Goal: Transaction & Acquisition: Obtain resource

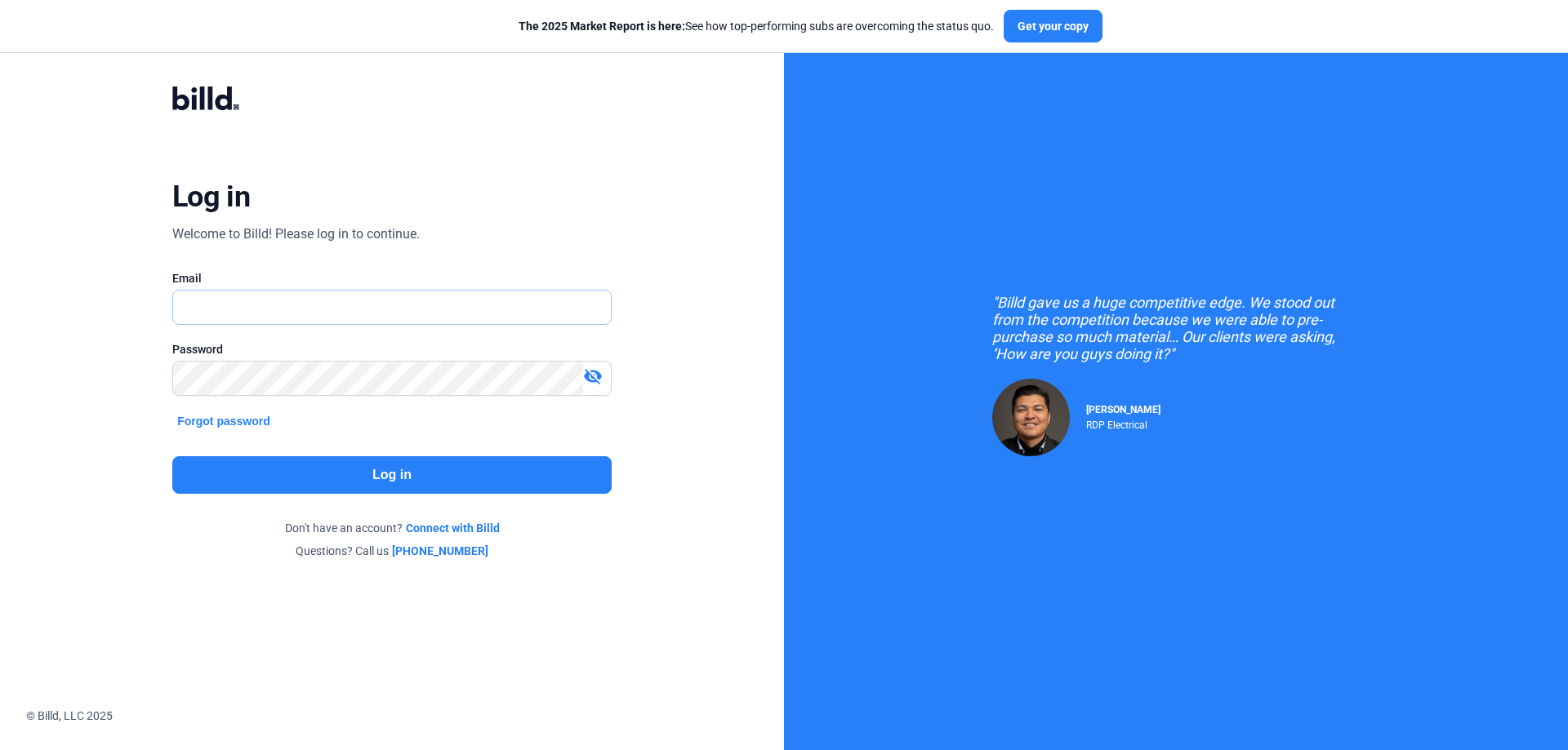
type input "[EMAIL_ADDRESS][DOMAIN_NAME]"
click at [404, 484] on button "Log in" at bounding box center [392, 475] width 439 height 37
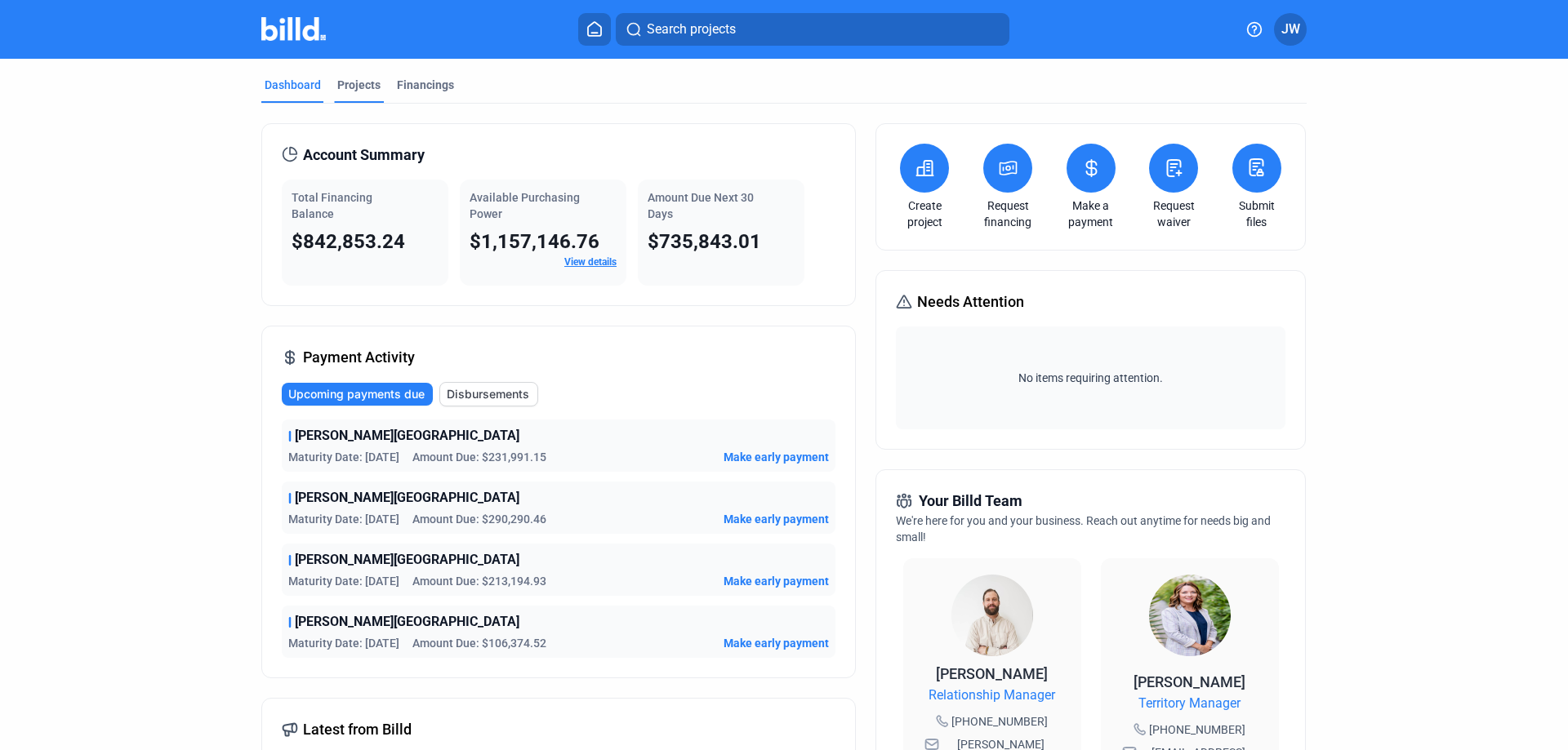
click at [355, 82] on div "Projects" at bounding box center [359, 84] width 44 height 17
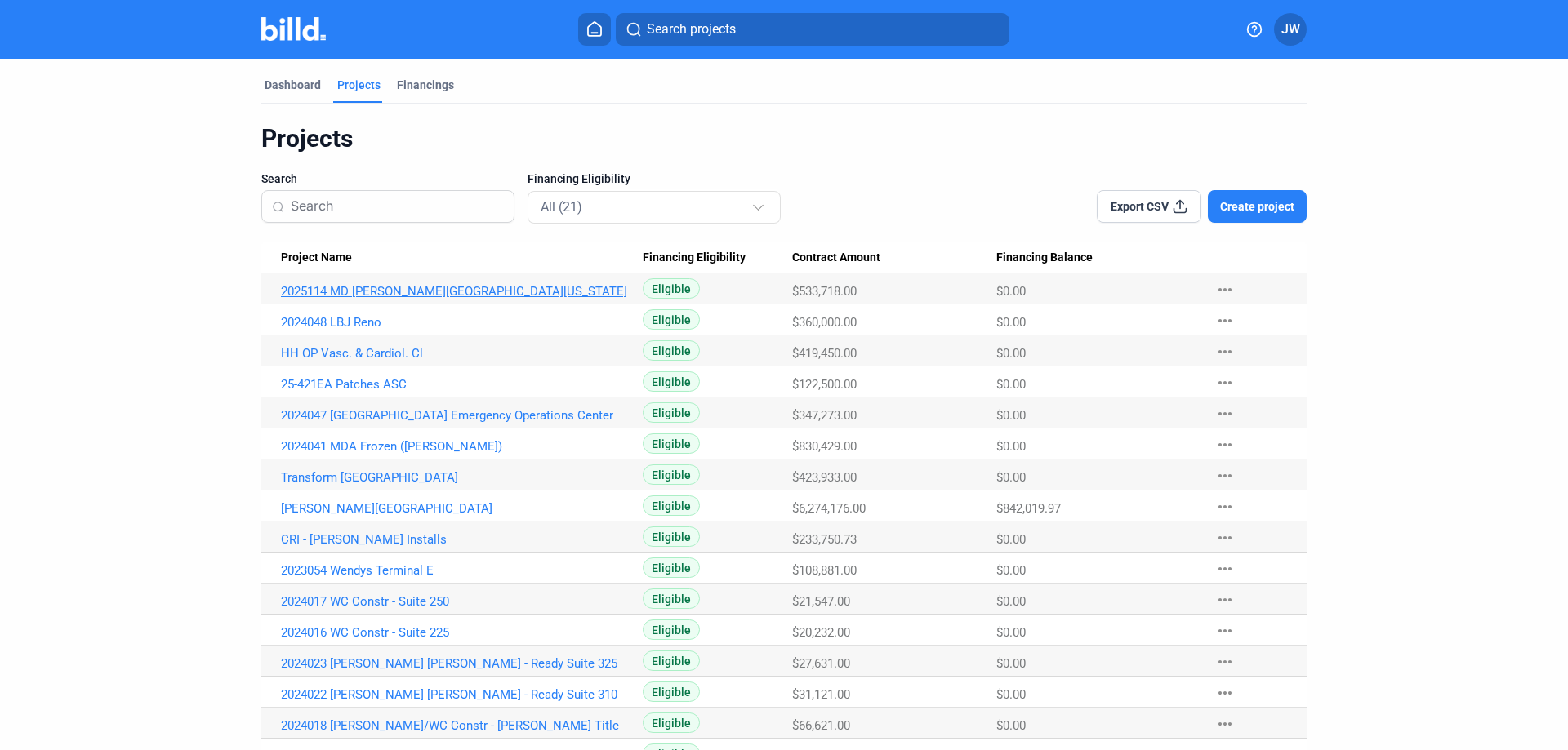
click at [406, 289] on link "2025114 MD Anderson Missouri City" at bounding box center [462, 291] width 362 height 15
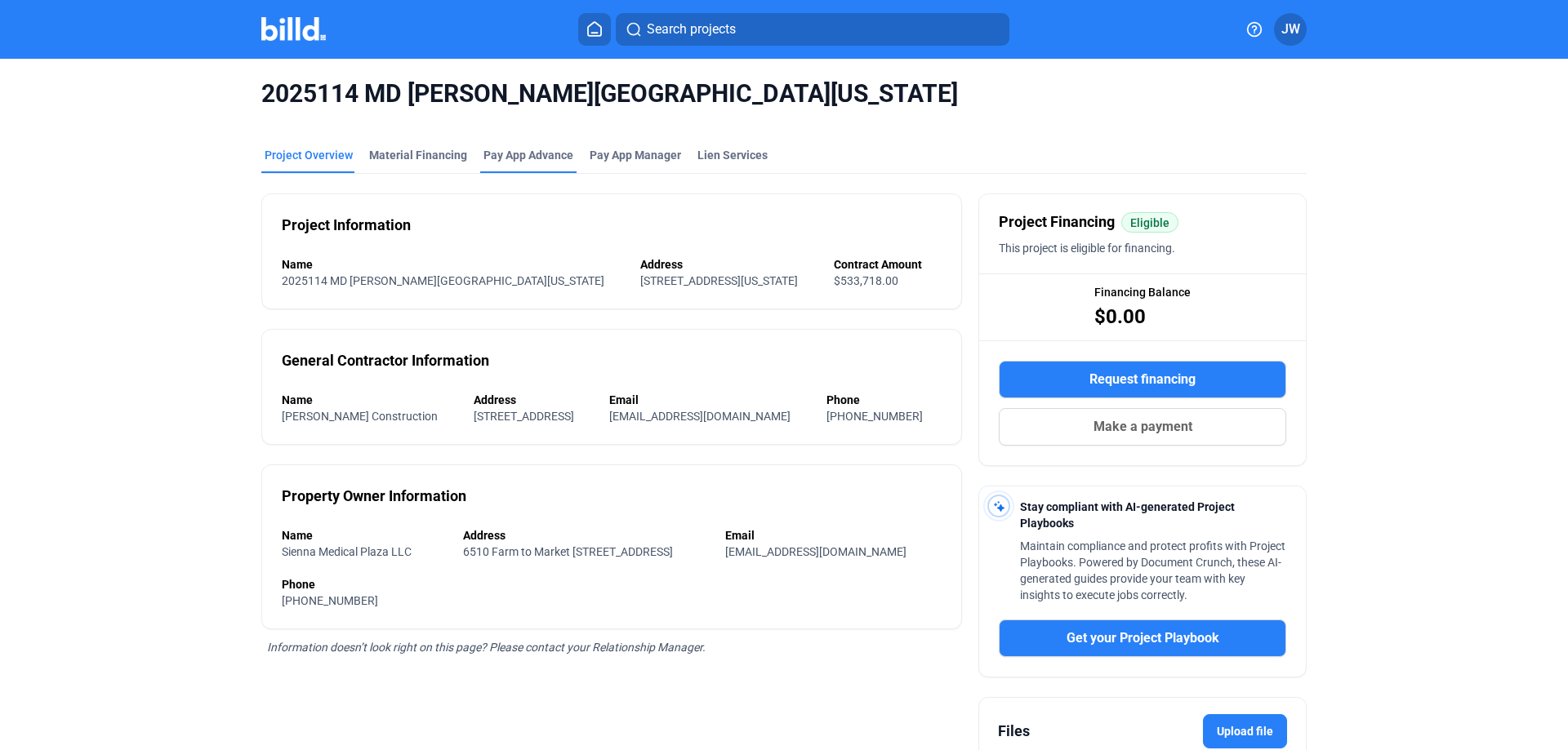
click at [529, 152] on div "Pay App Advance" at bounding box center [528, 155] width 90 height 17
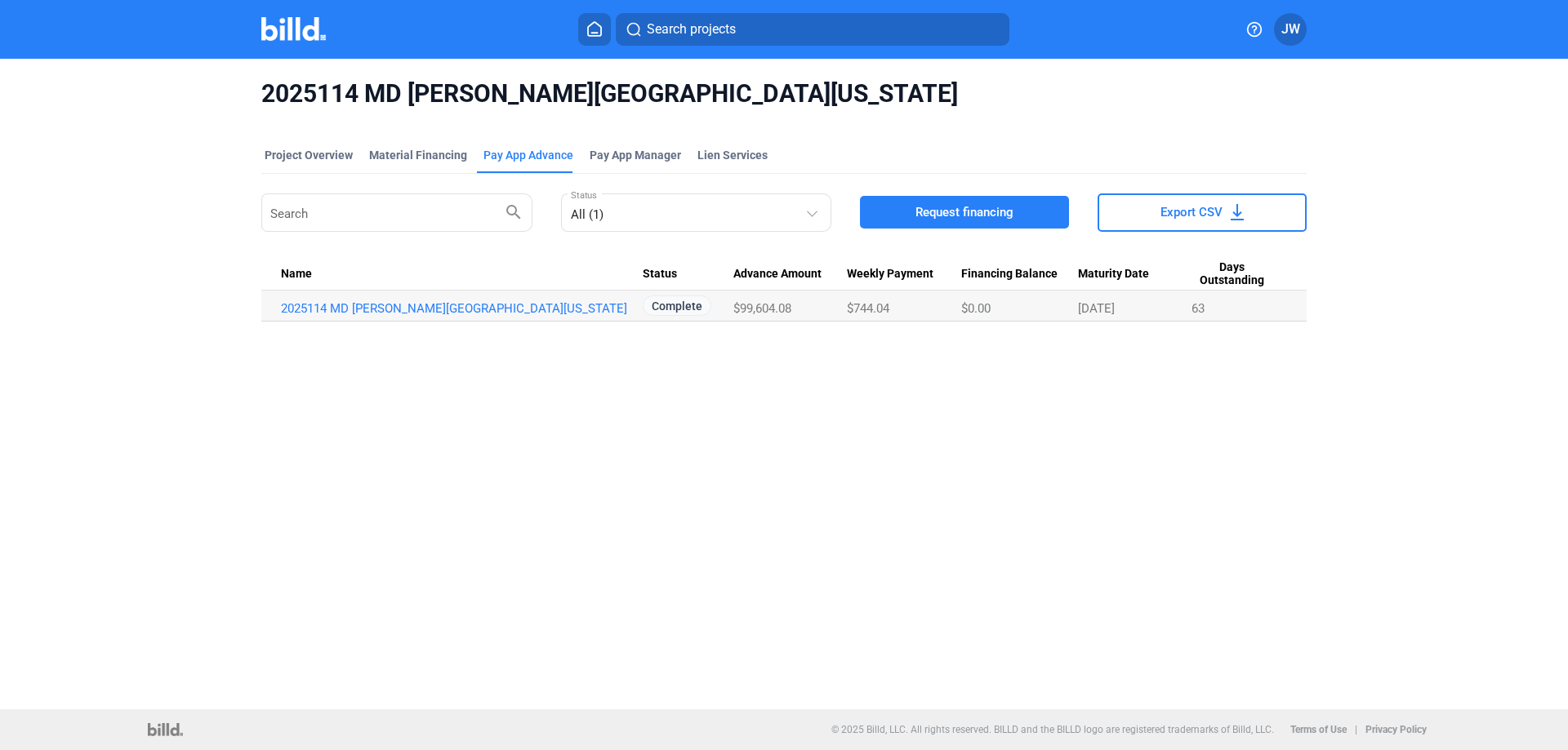
click at [961, 216] on span "Request financing" at bounding box center [964, 212] width 98 height 17
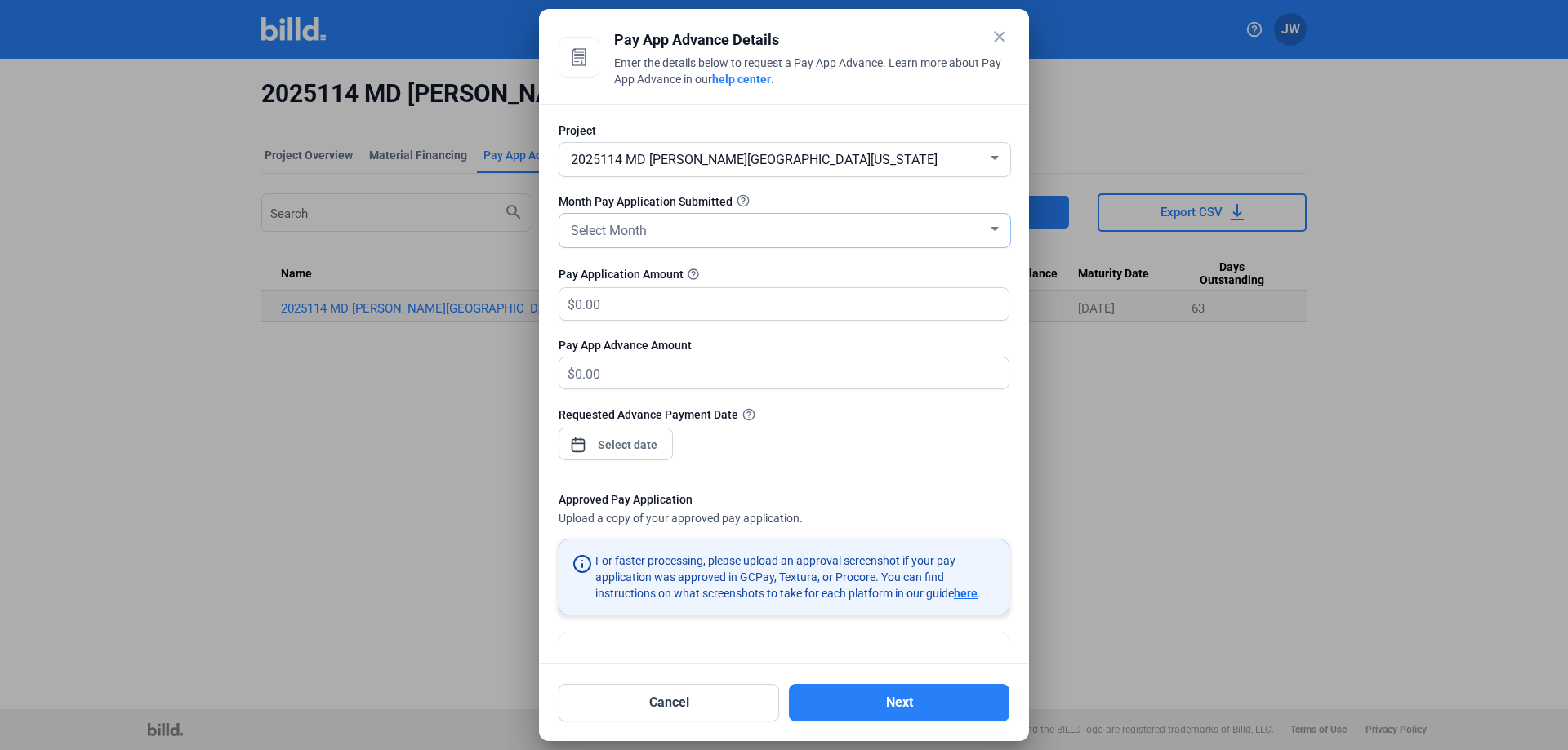
click at [681, 228] on div "Select Month" at bounding box center [777, 230] width 419 height 23
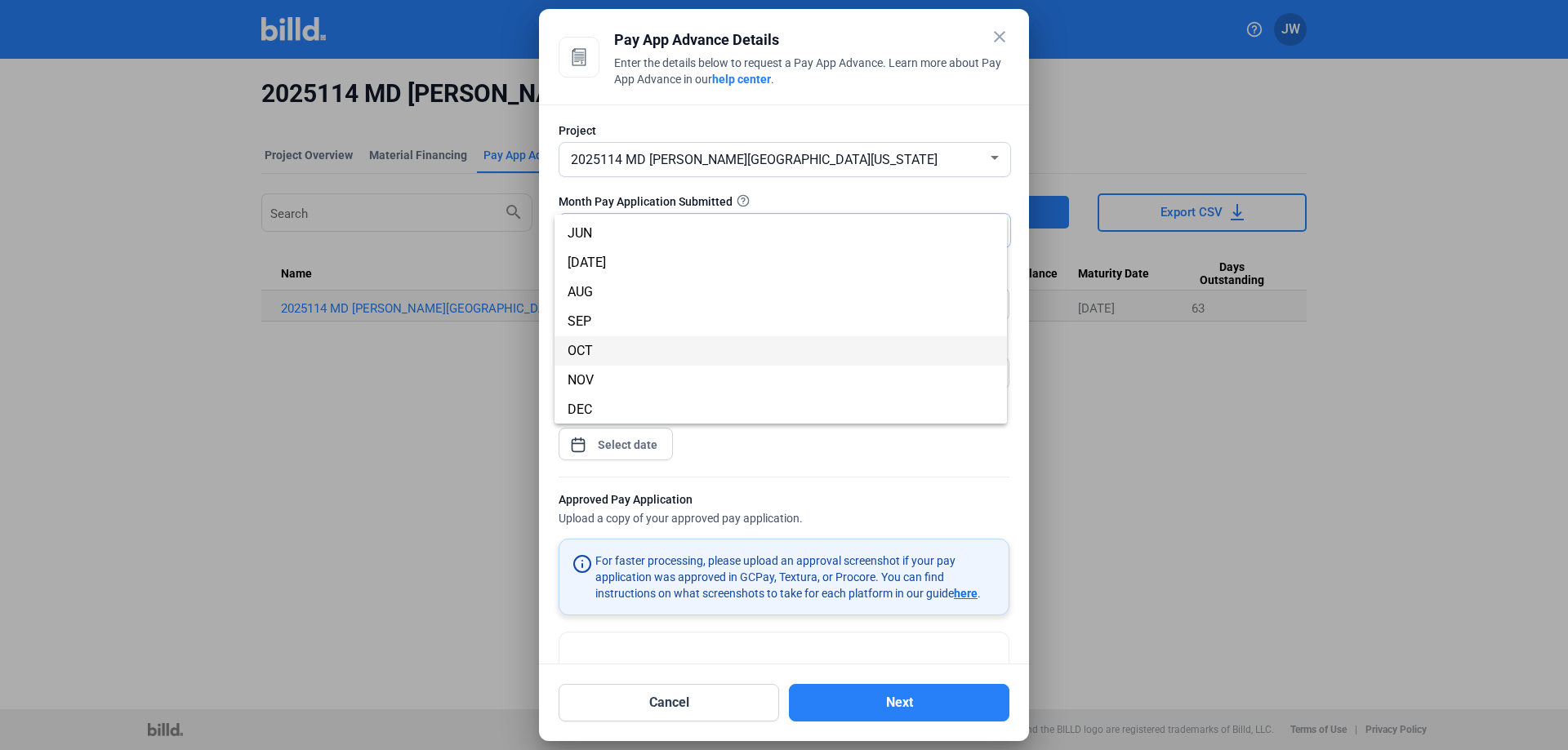
scroll to position [144, 0]
click at [657, 320] on span "SEP" at bounding box center [781, 321] width 426 height 30
click at [663, 310] on input "text" at bounding box center [782, 304] width 415 height 32
click at [627, 308] on input "text" at bounding box center [792, 304] width 433 height 32
type input "646"
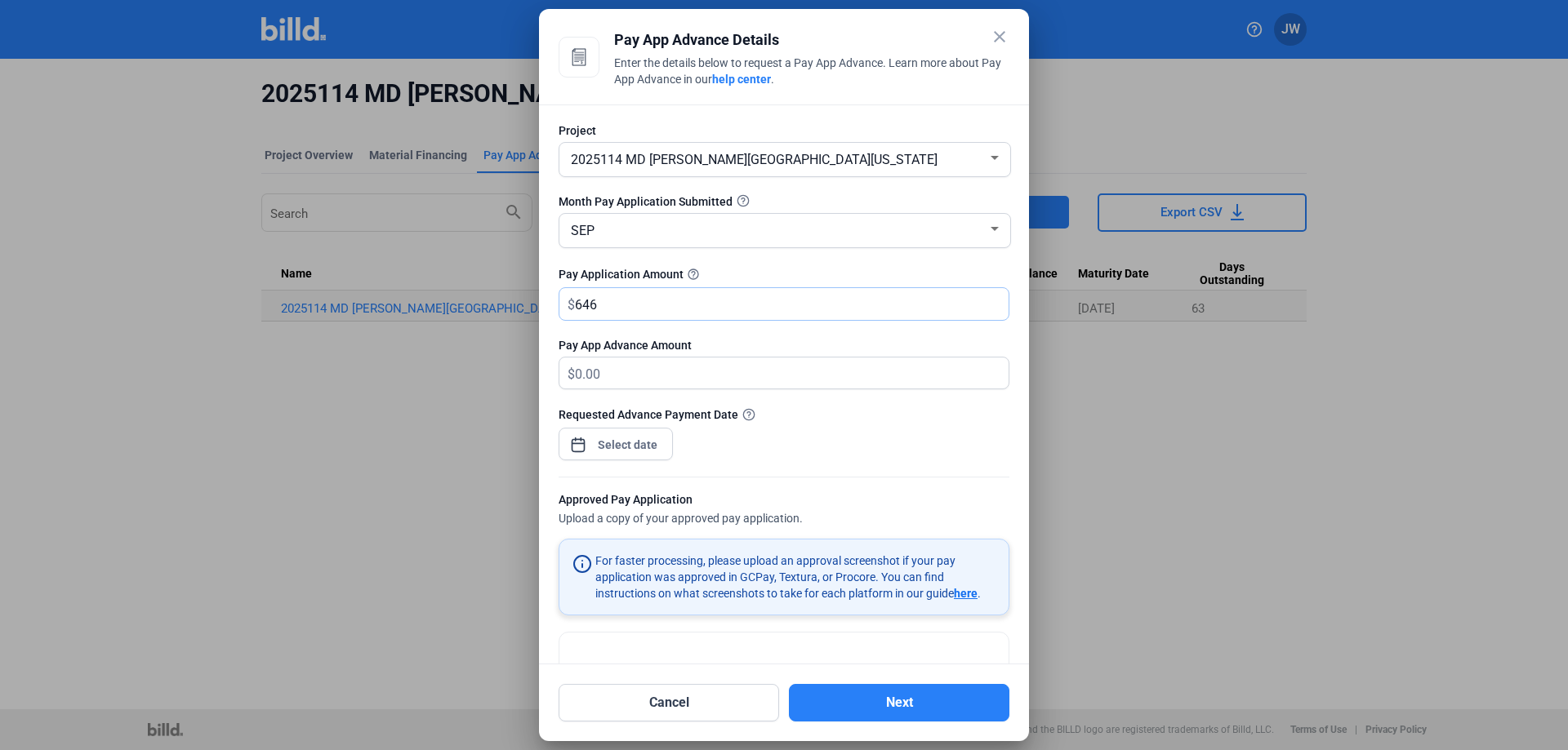
type input "646.00"
type input "6465"
type input "6,465.00"
type input "6,4659"
type input "64,659.00"
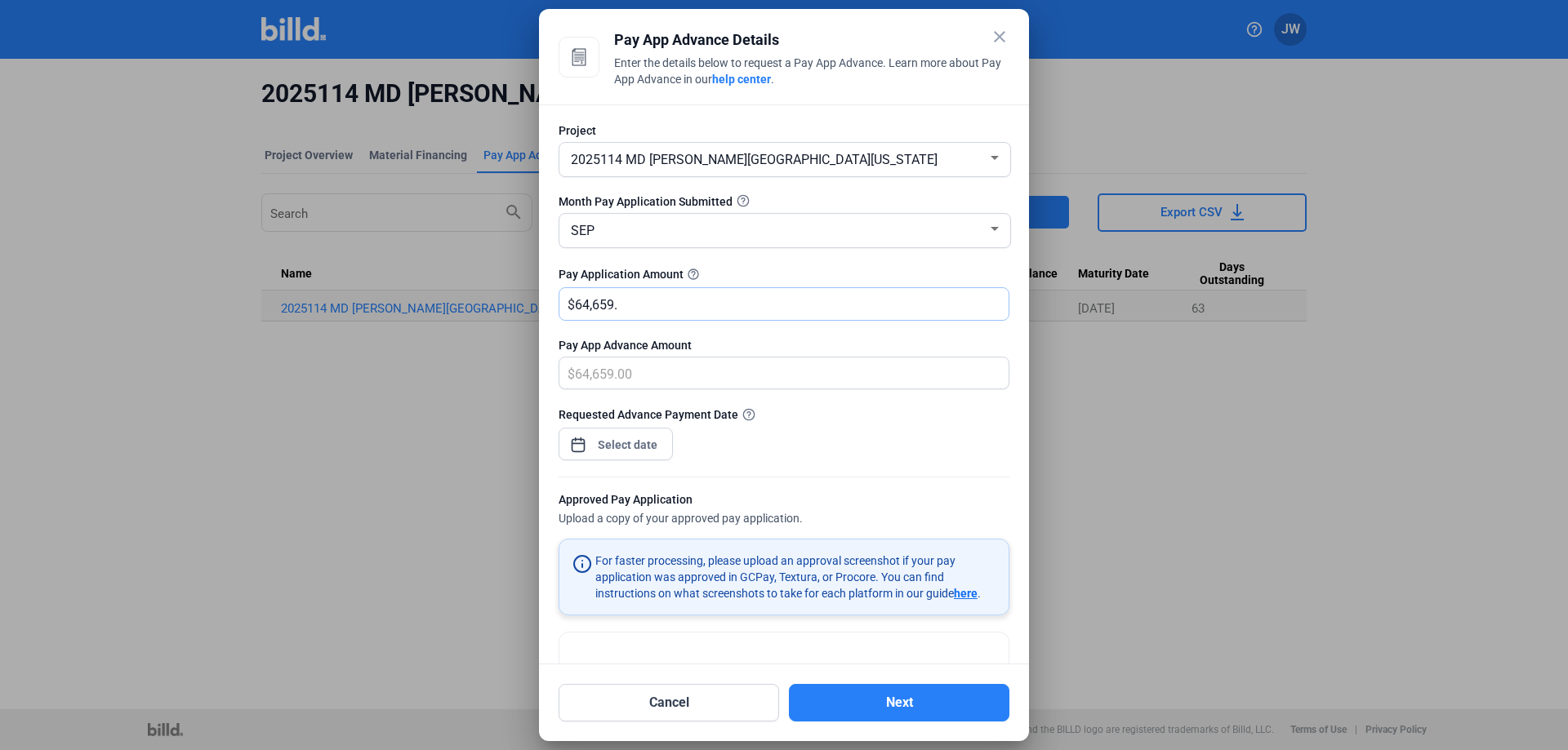
type input "64,659.3"
type input "64,659.30"
click at [650, 444] on div "close Pay App Advance Details Enter the details below to request a Pay App Adva…" at bounding box center [784, 375] width 1568 height 750
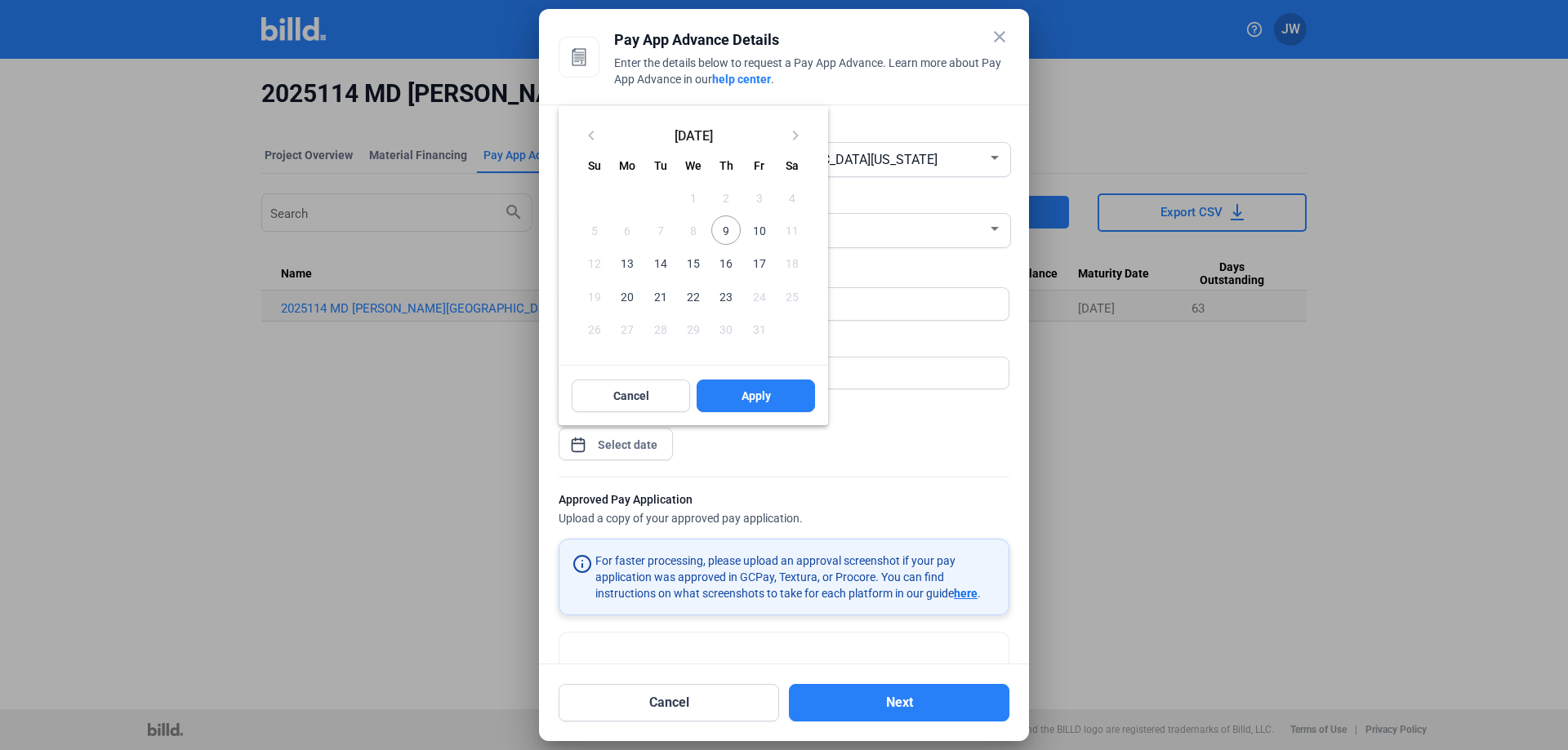
click at [750, 229] on span "10" at bounding box center [759, 231] width 30 height 30
click at [720, 229] on span "9" at bounding box center [726, 231] width 30 height 30
click at [756, 406] on button "Apply" at bounding box center [756, 396] width 118 height 33
type input "Oct 09, 2025"
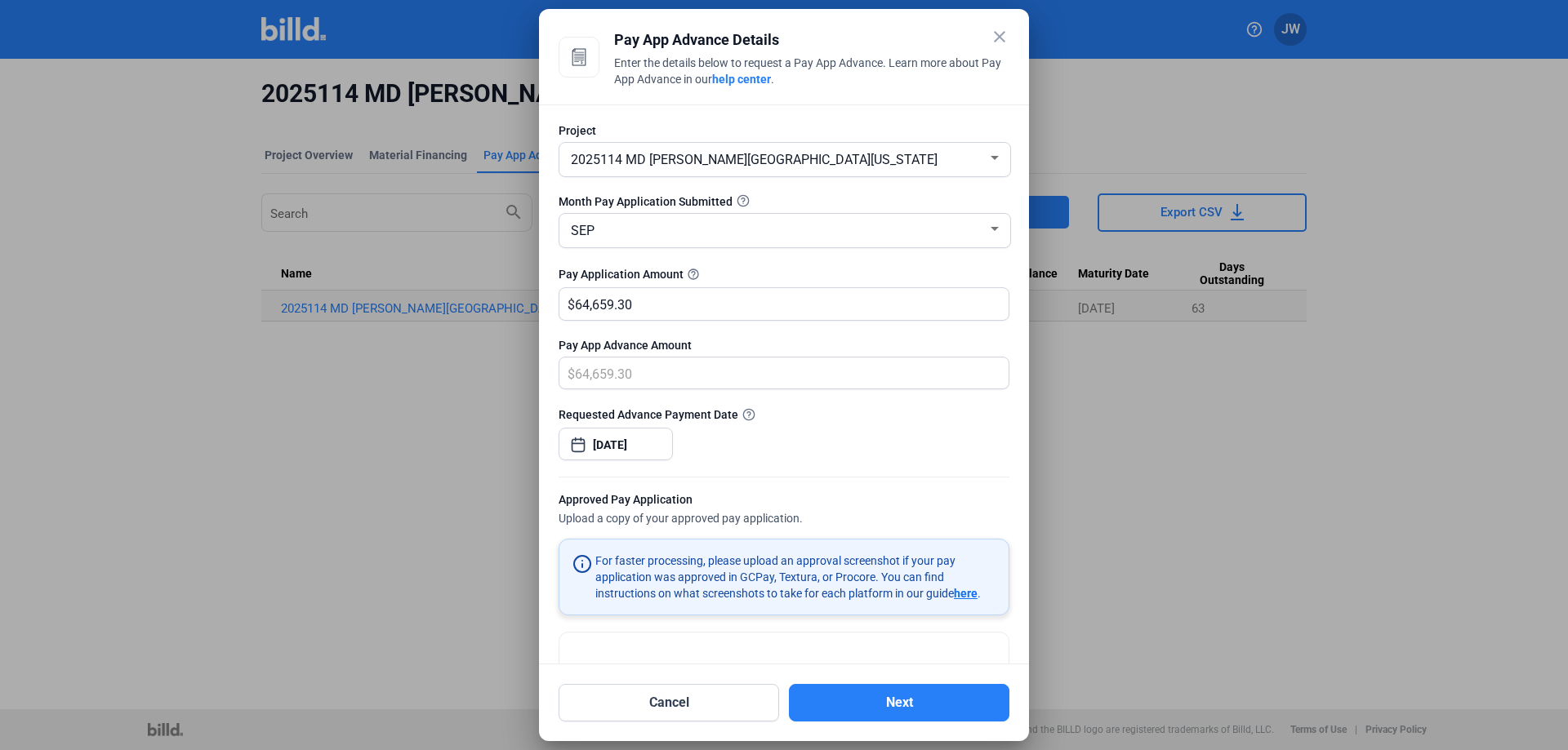
click at [847, 673] on div "Cancel Next" at bounding box center [784, 693] width 451 height 57
click at [887, 698] on button "Next" at bounding box center [899, 702] width 220 height 37
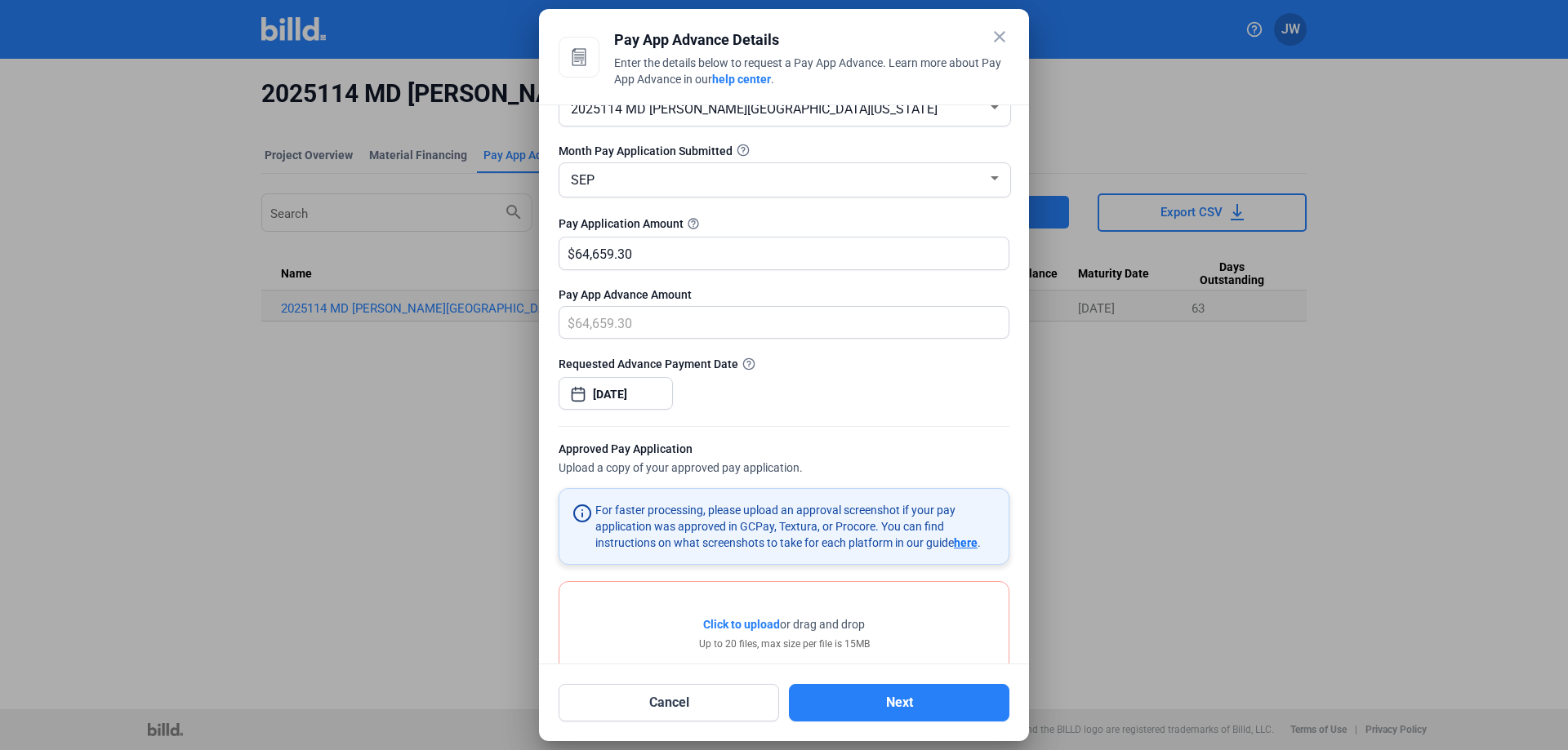
scroll to position [121, 0]
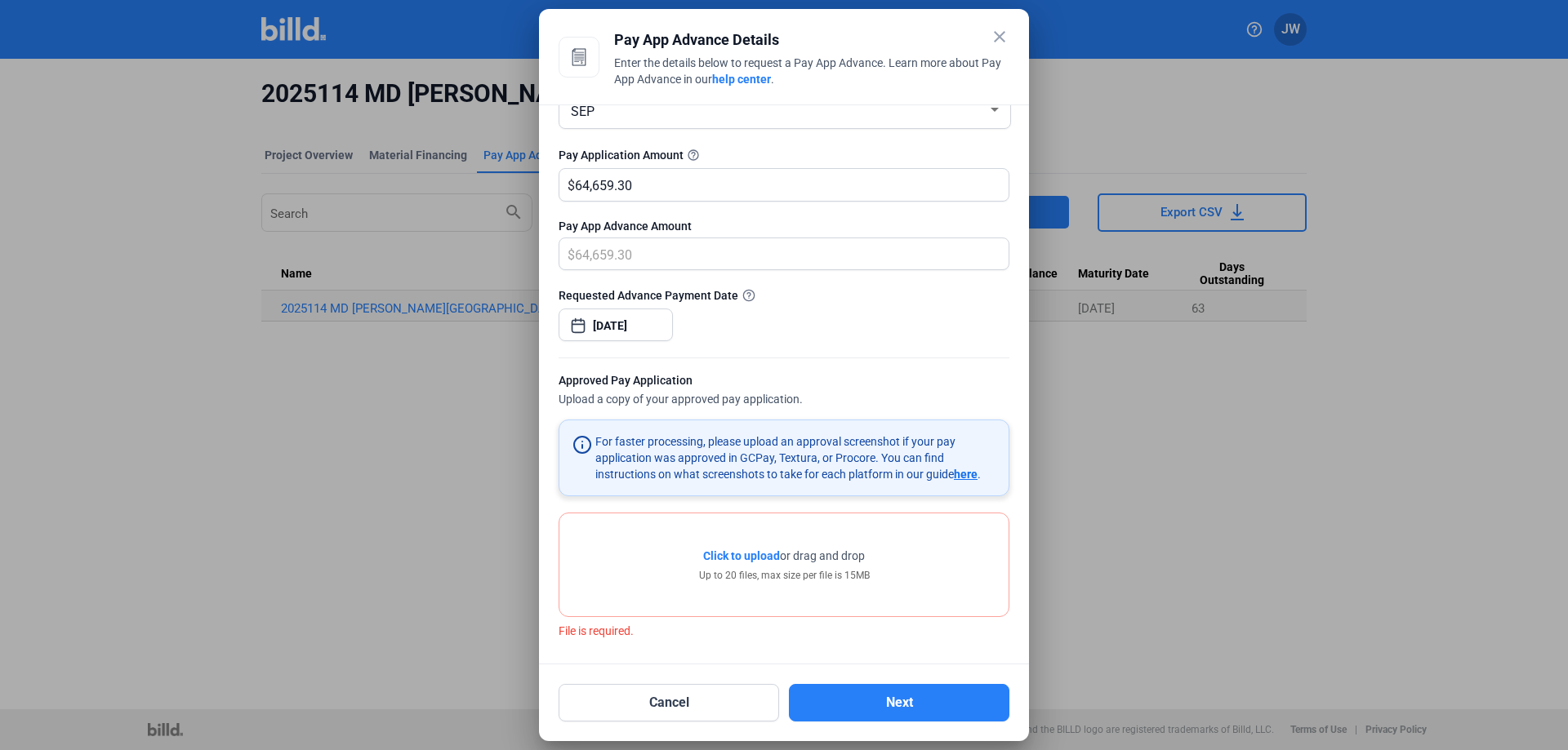
drag, startPoint x: 648, startPoint y: 567, endPoint x: 633, endPoint y: 559, distance: 17.0
click at [633, 559] on div "Click to upload Tap to upload or drag and drop Up to 20 files, max size per fil…" at bounding box center [784, 565] width 449 height 103
click at [738, 557] on span "Click to upload" at bounding box center [741, 556] width 77 height 13
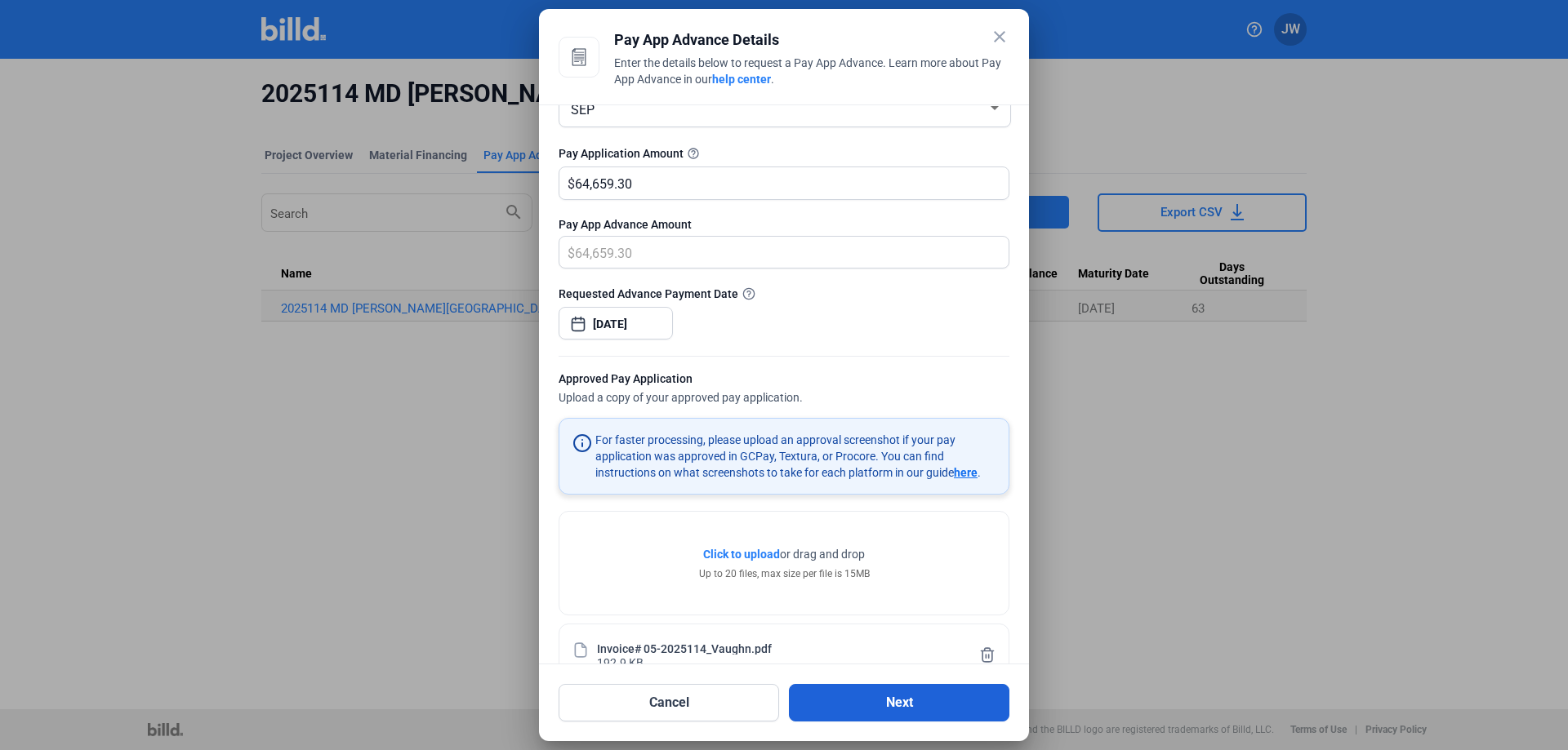
click at [910, 700] on button "Next" at bounding box center [899, 702] width 220 height 37
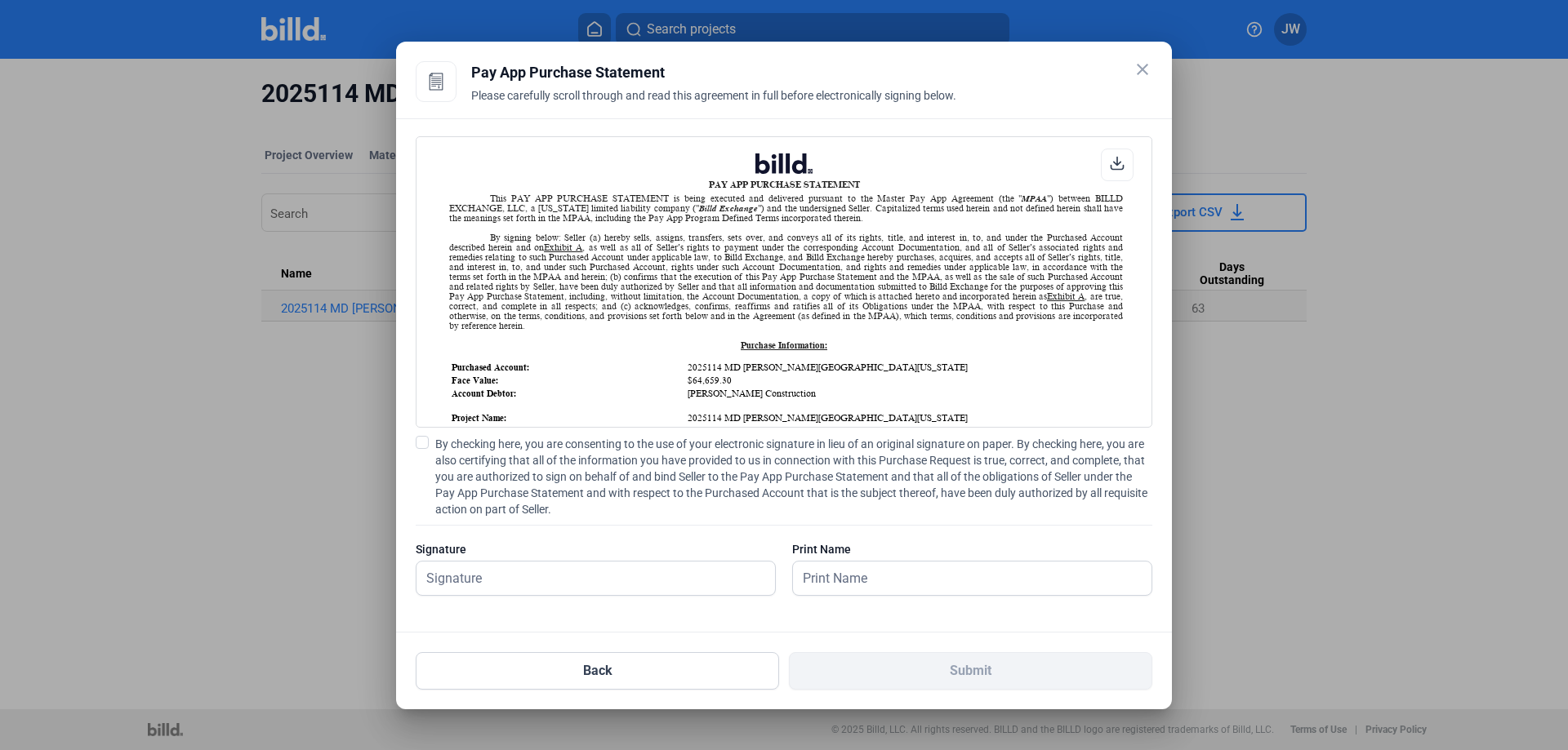
scroll to position [1, 0]
click at [581, 579] on input "text" at bounding box center [586, 579] width 340 height 33
type input "joe wasicka"
click at [852, 572] on input "text" at bounding box center [972, 579] width 358 height 33
click at [425, 445] on span at bounding box center [422, 442] width 13 height 13
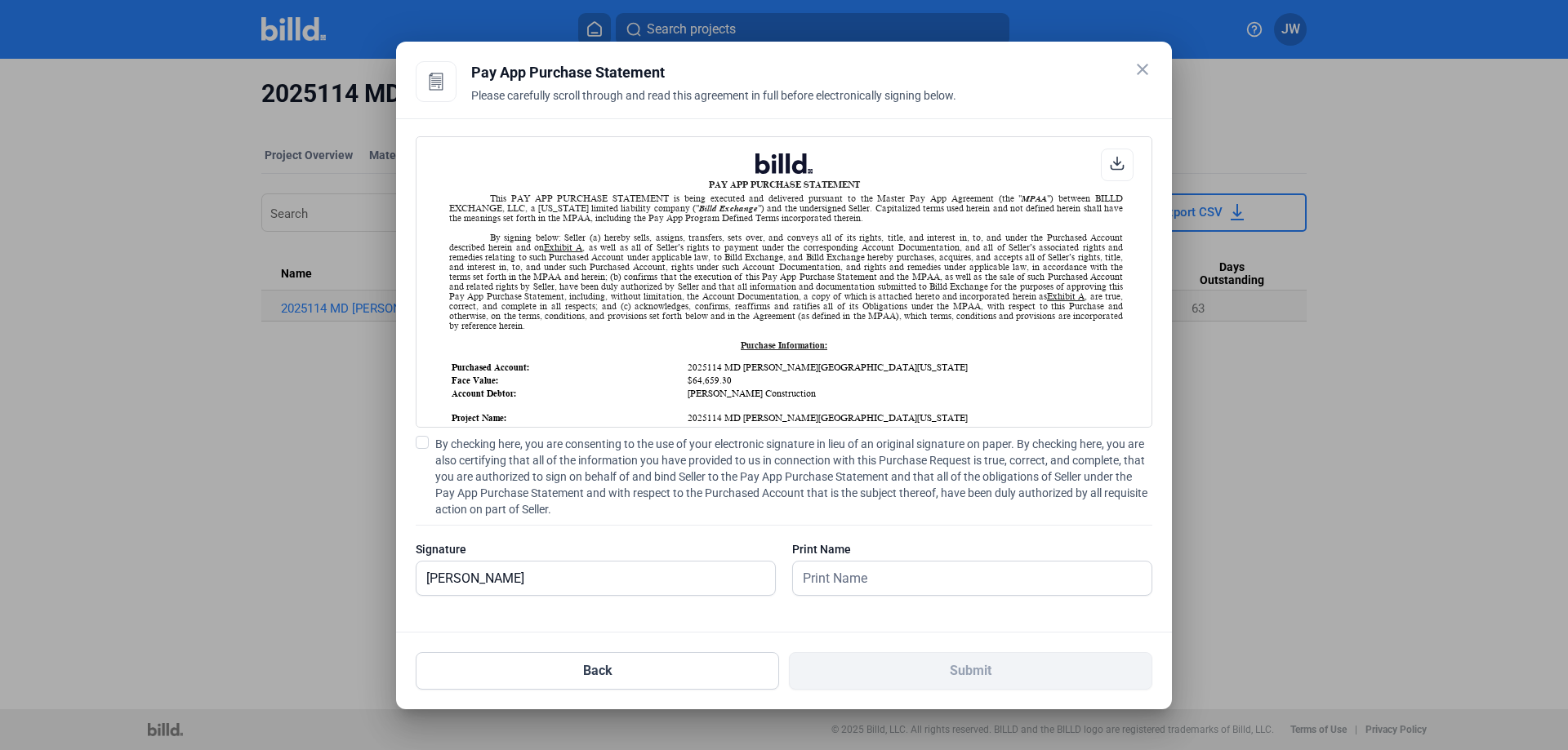
click at [0, 0] on input "By checking here, you are consenting to the use of your electronic signature in…" at bounding box center [0, 0] width 0 height 0
click at [851, 588] on input "text" at bounding box center [972, 579] width 358 height 33
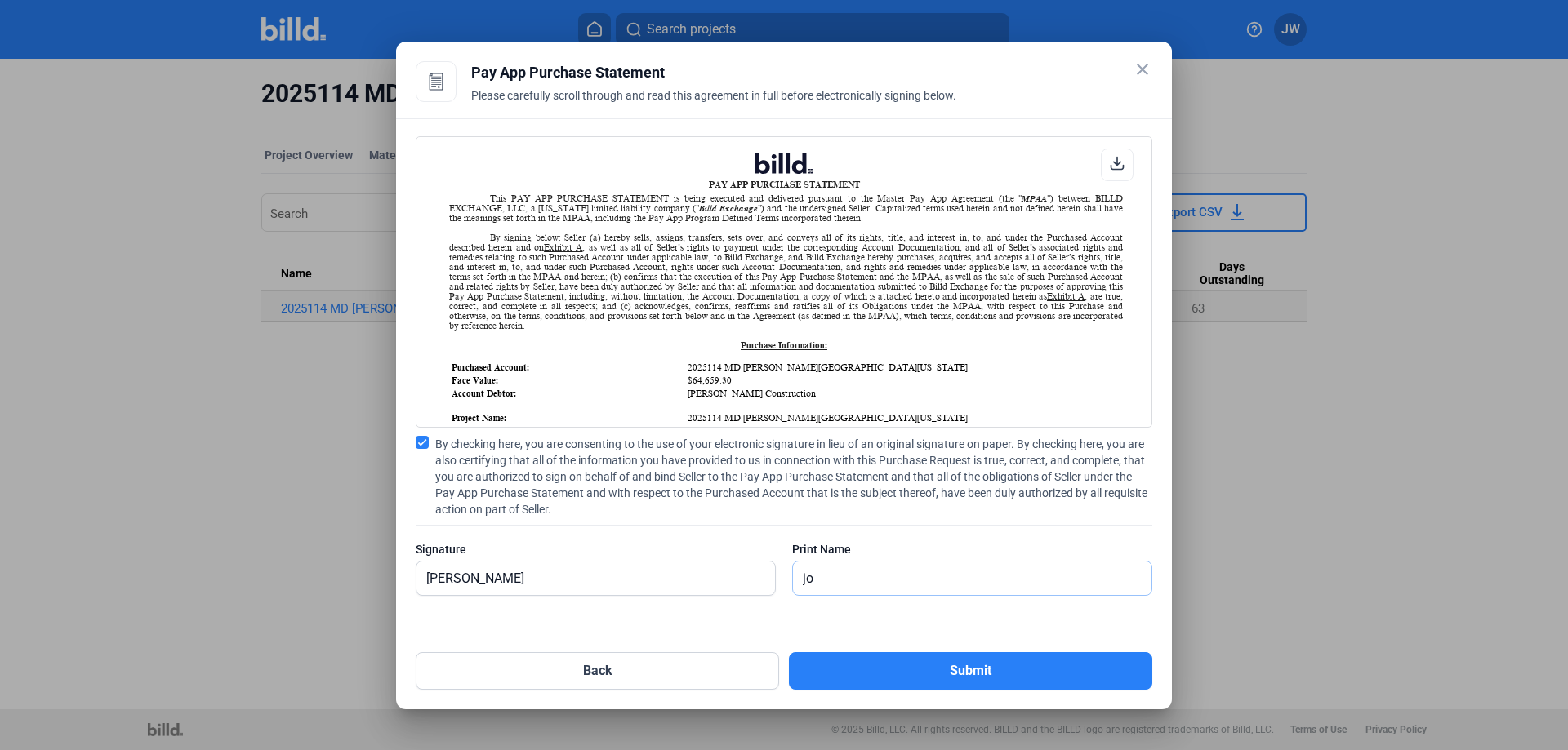
type input "j"
type input "[PERSON_NAME]"
click at [551, 577] on input "joe wasicka" at bounding box center [586, 579] width 340 height 33
drag, startPoint x: 548, startPoint y: 578, endPoint x: 369, endPoint y: 562, distance: 179.7
click at [369, 562] on div "close Pay App Advance Details Enter the details below to request a Pay App Adva…" at bounding box center [784, 375] width 1568 height 750
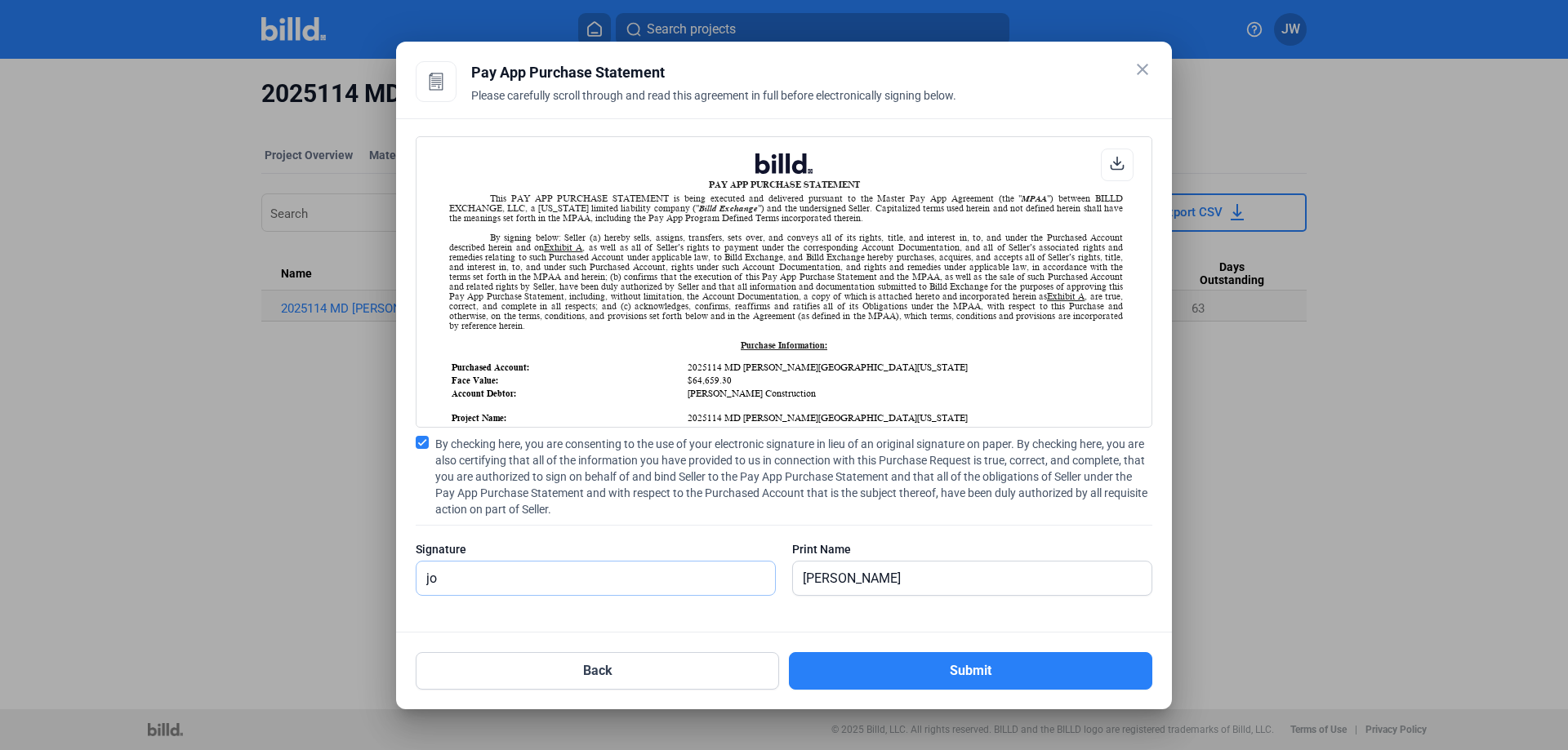
type input "j"
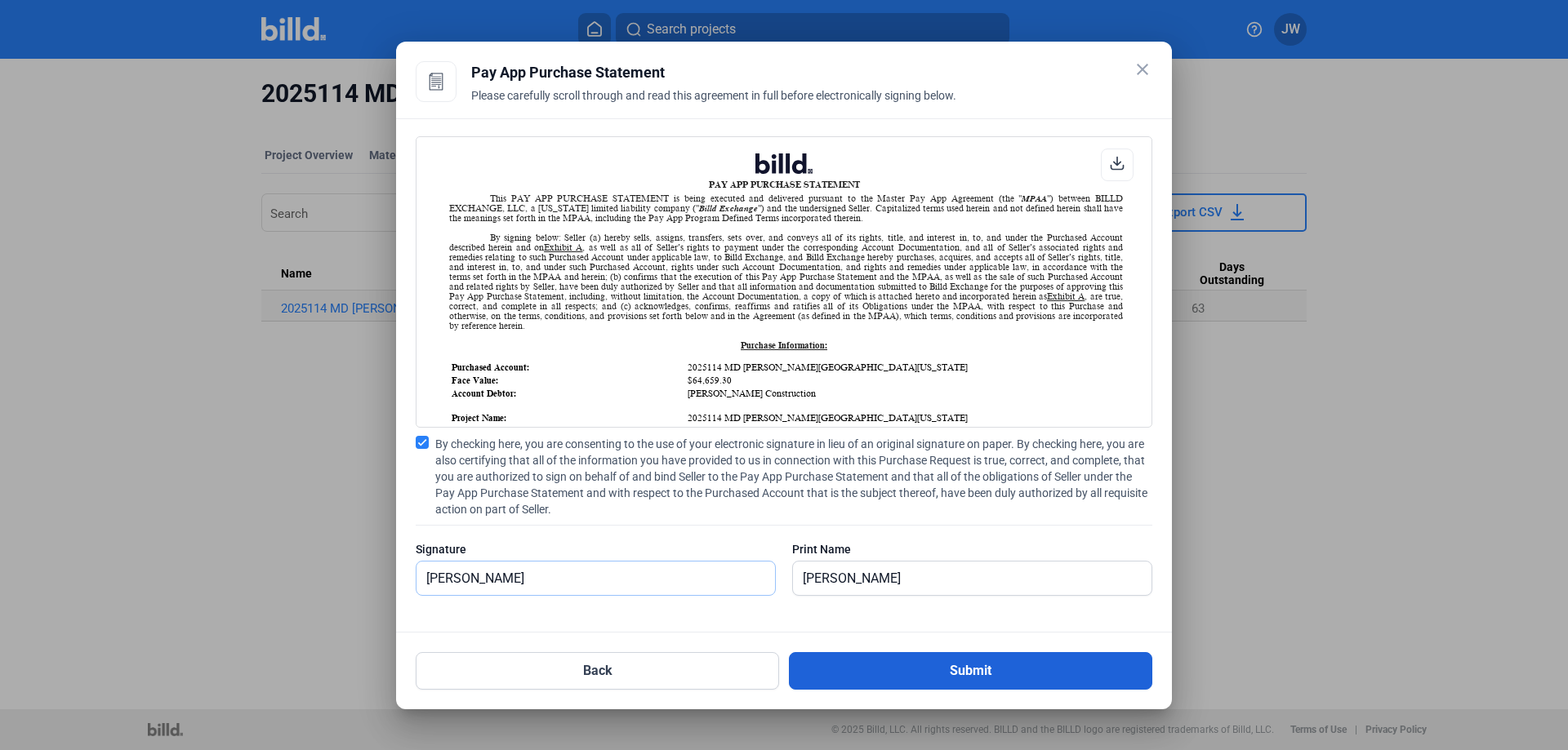
type input "[PERSON_NAME]"
click at [957, 670] on button "Submit" at bounding box center [971, 671] width 364 height 37
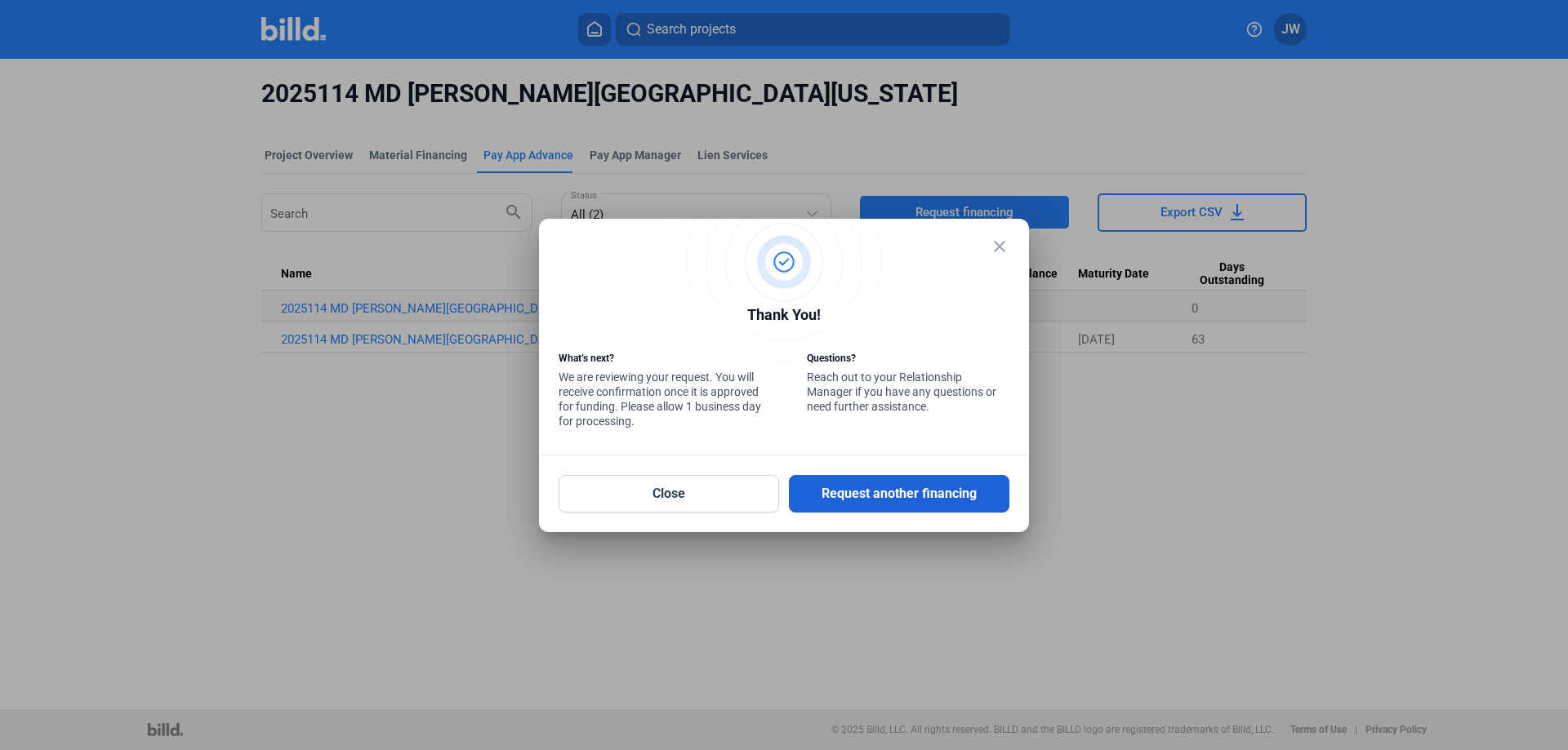
click at [901, 498] on button "Request another financing" at bounding box center [899, 493] width 220 height 37
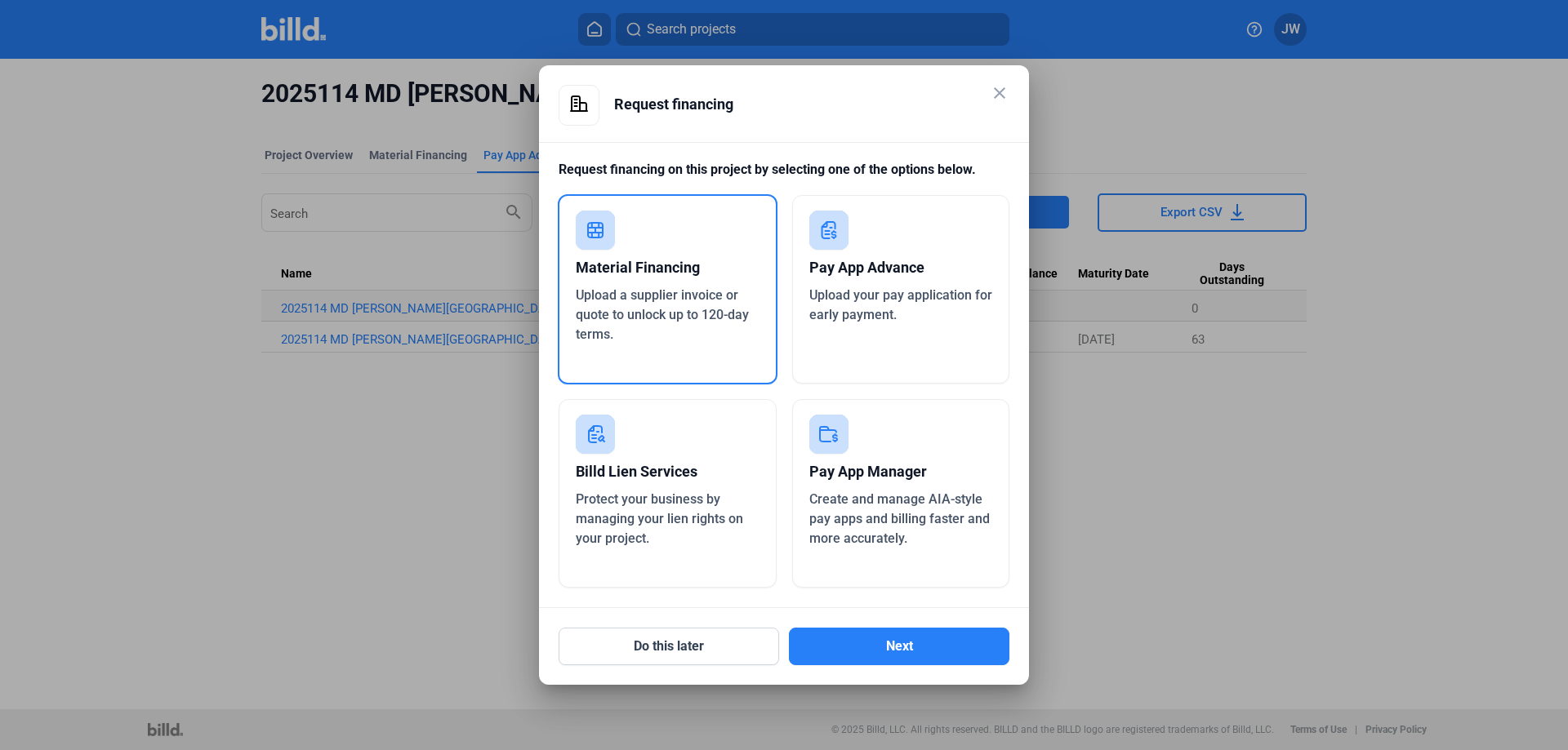
click at [999, 97] on mat-icon "close" at bounding box center [999, 93] width 20 height 20
